Goal: Task Accomplishment & Management: Use online tool/utility

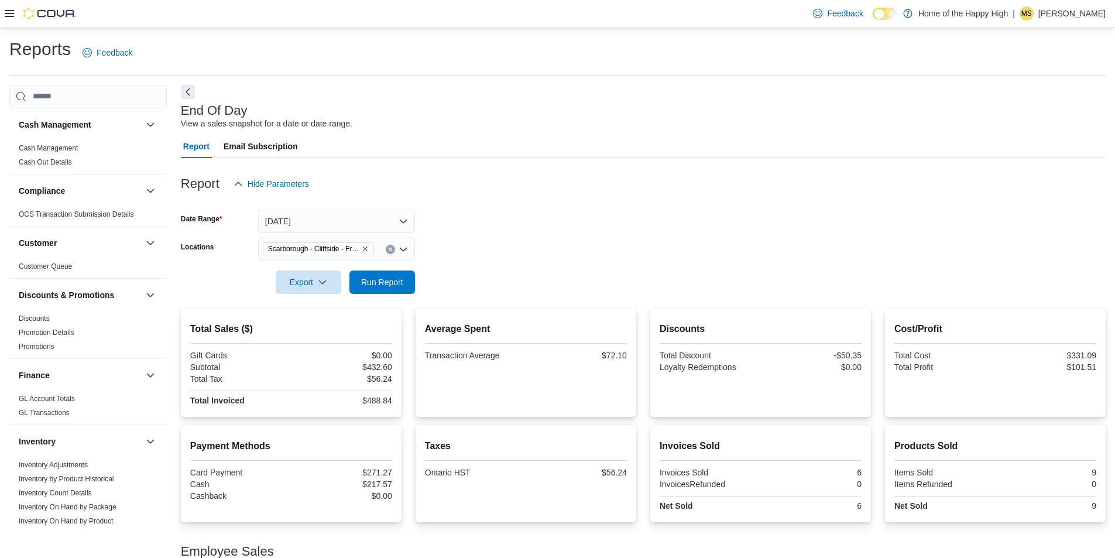
scroll to position [62, 0]
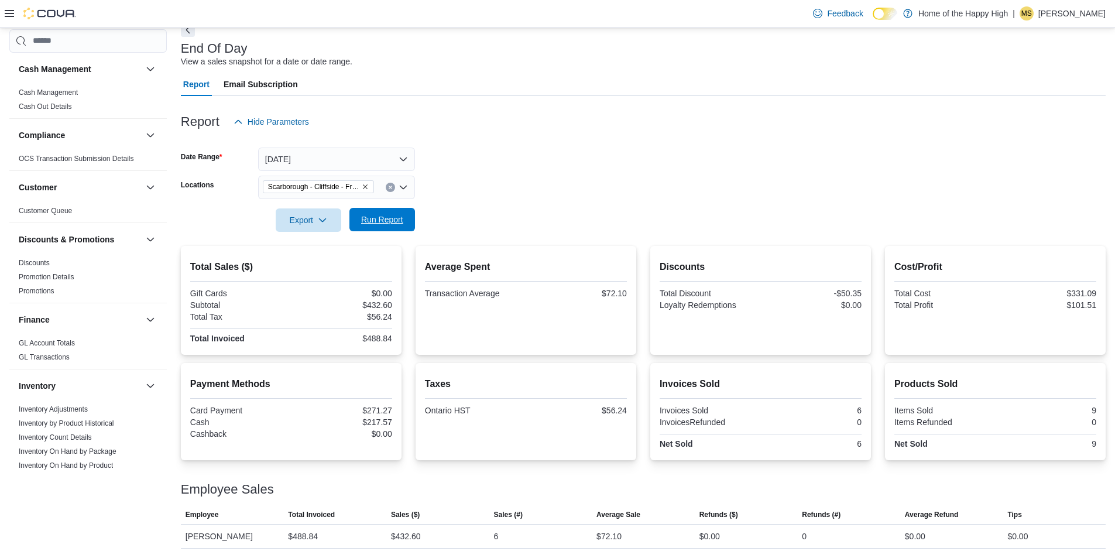
click at [394, 221] on span "Run Report" at bounding box center [382, 220] width 42 height 12
click at [750, 115] on div "Report Hide Parameters" at bounding box center [643, 121] width 925 height 23
click at [386, 217] on span "Run Report" at bounding box center [382, 220] width 42 height 12
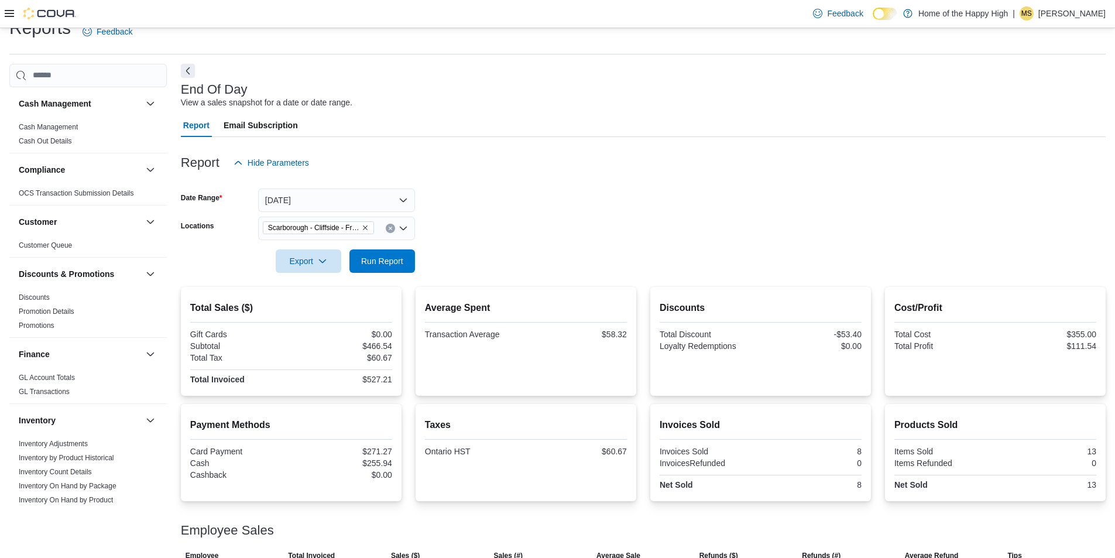
scroll to position [4, 0]
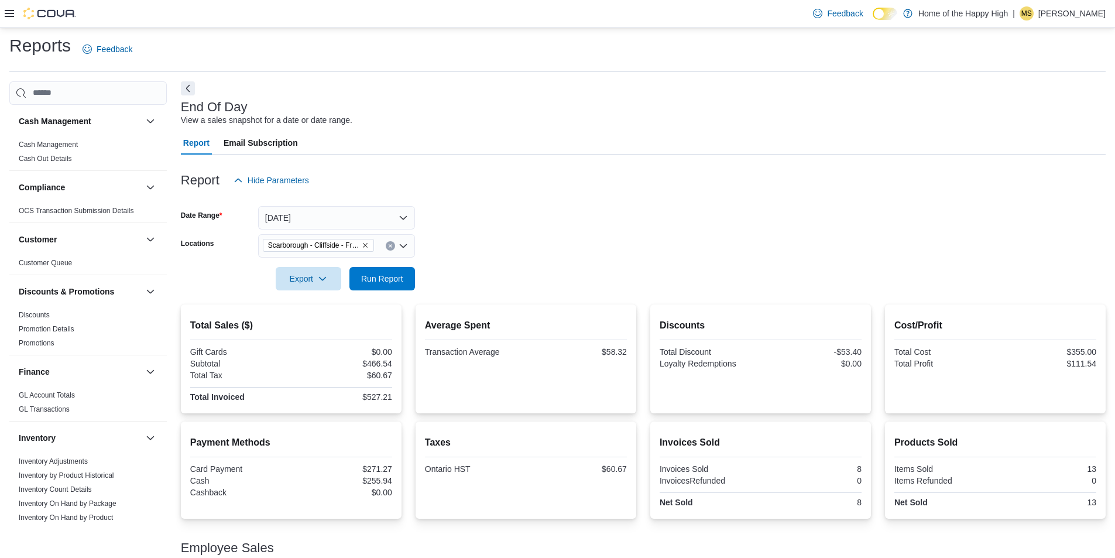
click at [371, 291] on div at bounding box center [643, 297] width 925 height 14
click at [369, 285] on span "Run Report" at bounding box center [383, 277] width 52 height 23
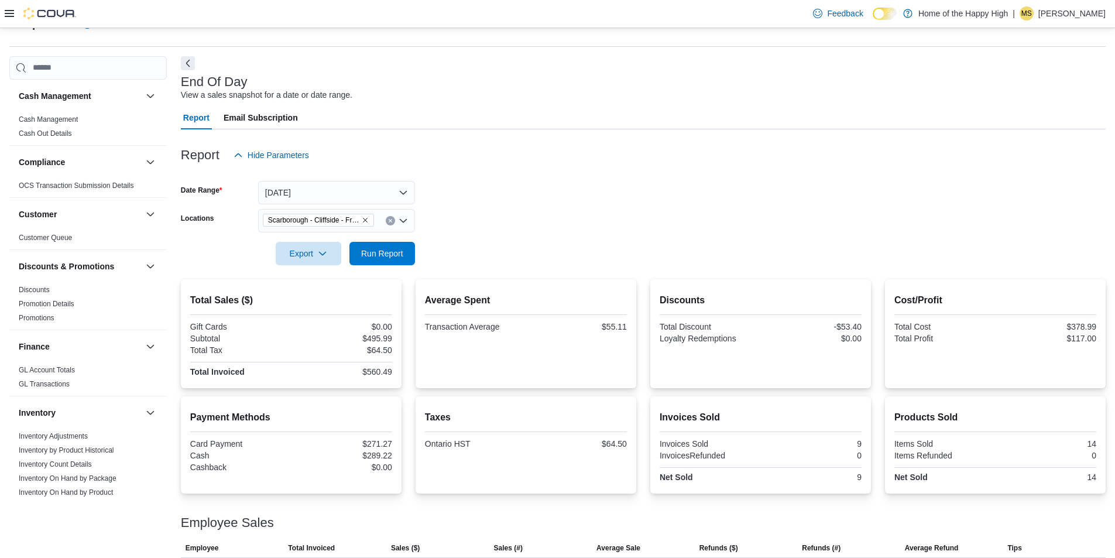
scroll to position [0, 0]
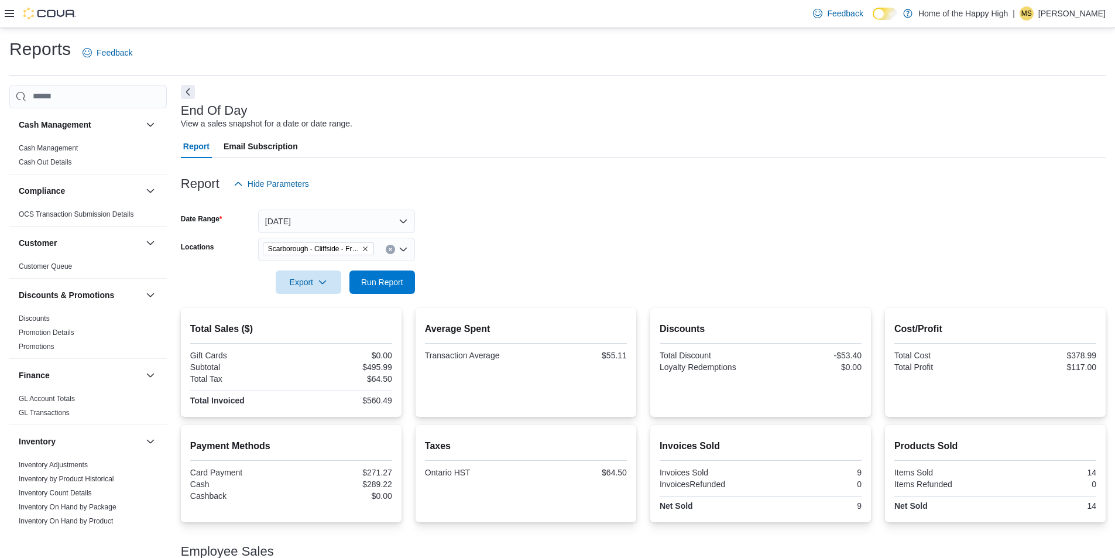
click at [1053, 8] on p "Matthew Sanchez" at bounding box center [1072, 13] width 67 height 14
click at [1023, 111] on span "Sign Out" at bounding box center [1031, 115] width 32 height 12
